Goal: Navigation & Orientation: Find specific page/section

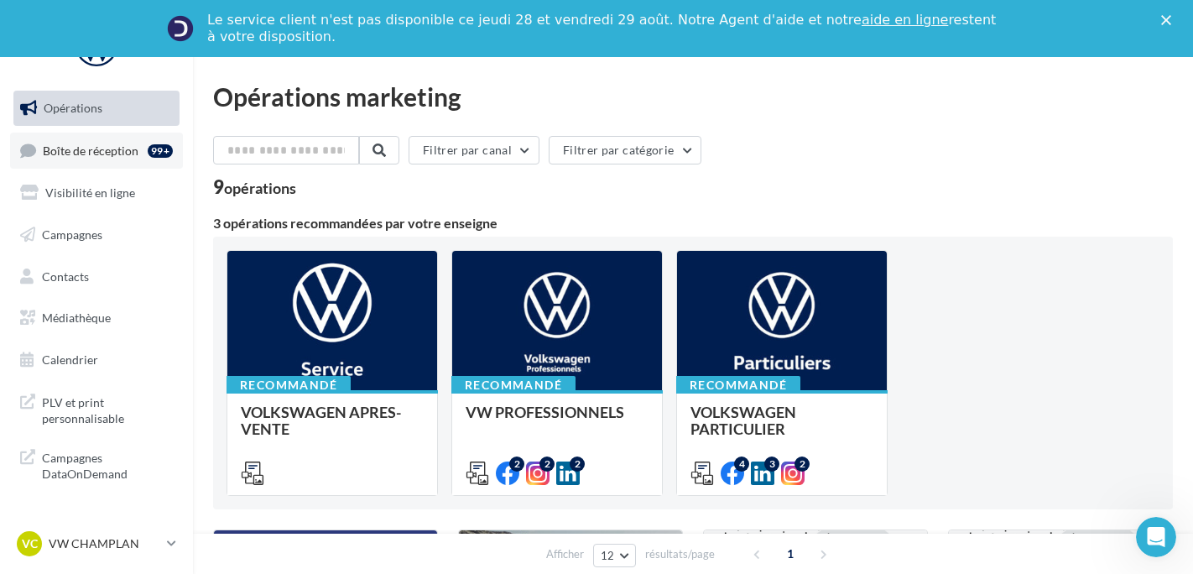
click at [110, 146] on span "Boîte de réception" at bounding box center [91, 150] width 96 height 14
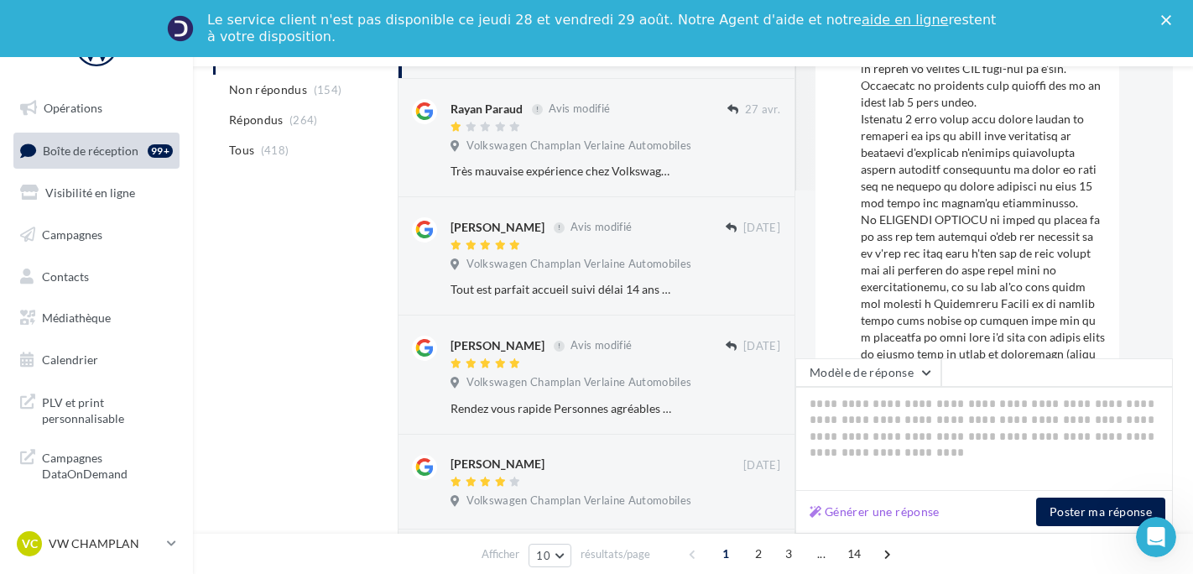
scroll to position [503, 0]
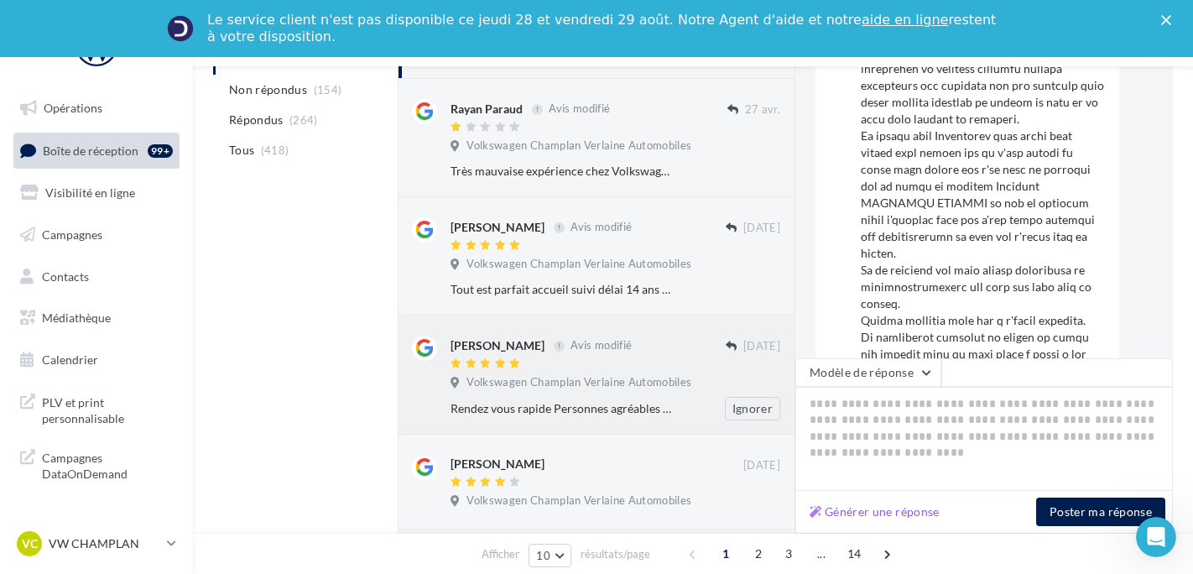
drag, startPoint x: 524, startPoint y: 393, endPoint x: 499, endPoint y: 401, distance: 26.3
drag, startPoint x: 499, startPoint y: 401, endPoint x: 151, endPoint y: 546, distance: 377.2
click at [153, 549] on p "VW CHAMPLAN" at bounding box center [105, 543] width 112 height 17
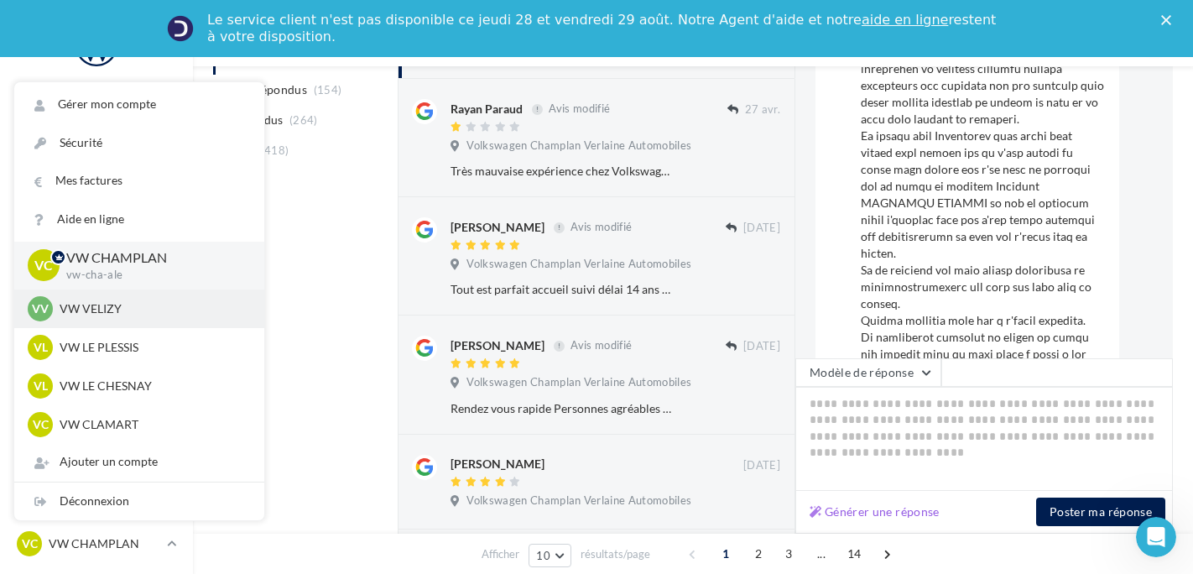
click at [198, 306] on p "VW VELIZY" at bounding box center [152, 308] width 185 height 17
